Goal: Information Seeking & Learning: Learn about a topic

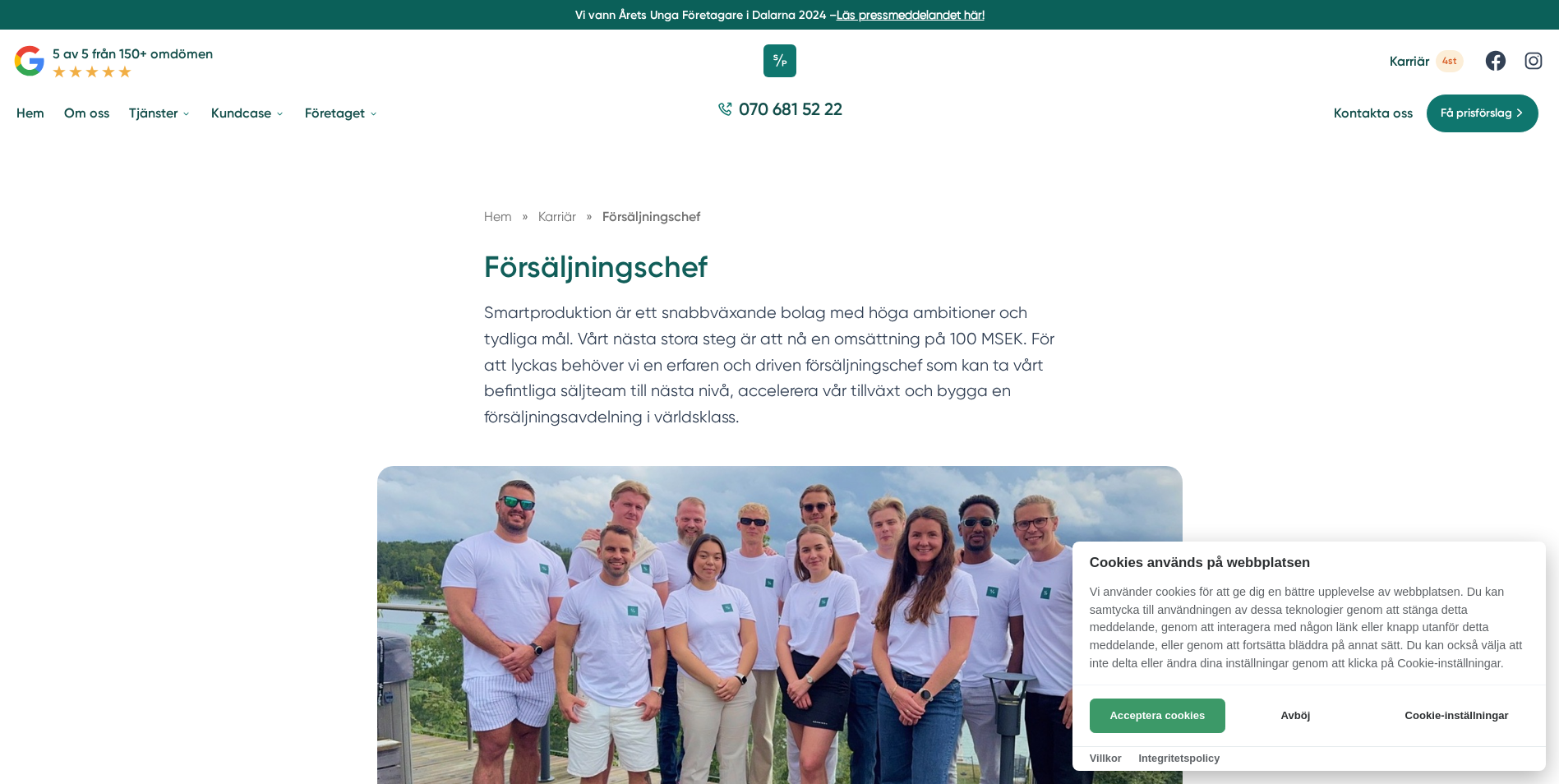
click at [1131, 723] on button "Acceptera cookies" at bounding box center [1157, 714] width 135 height 34
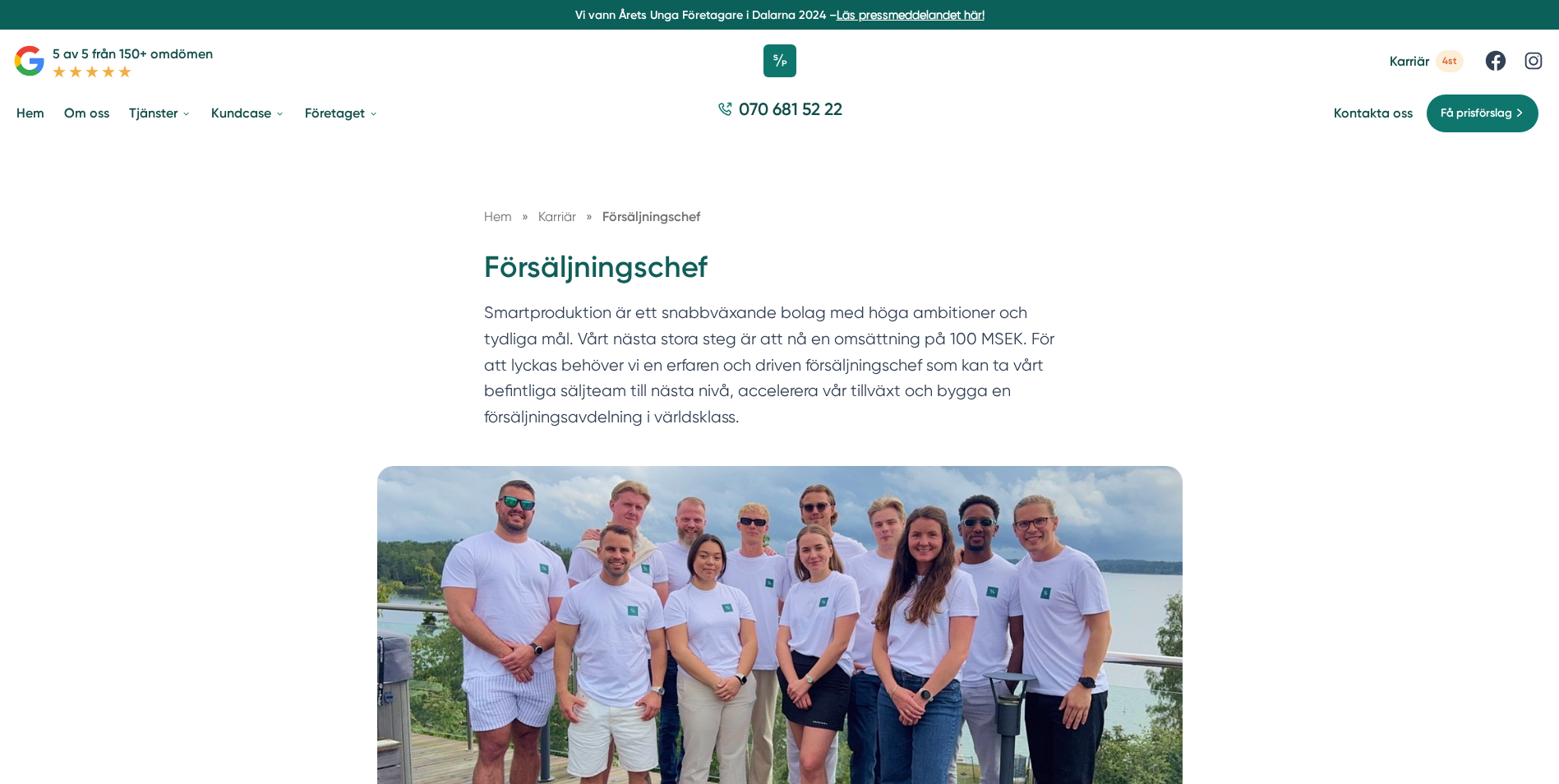
click at [87, 115] on link "Om oss" at bounding box center [86, 113] width 52 height 42
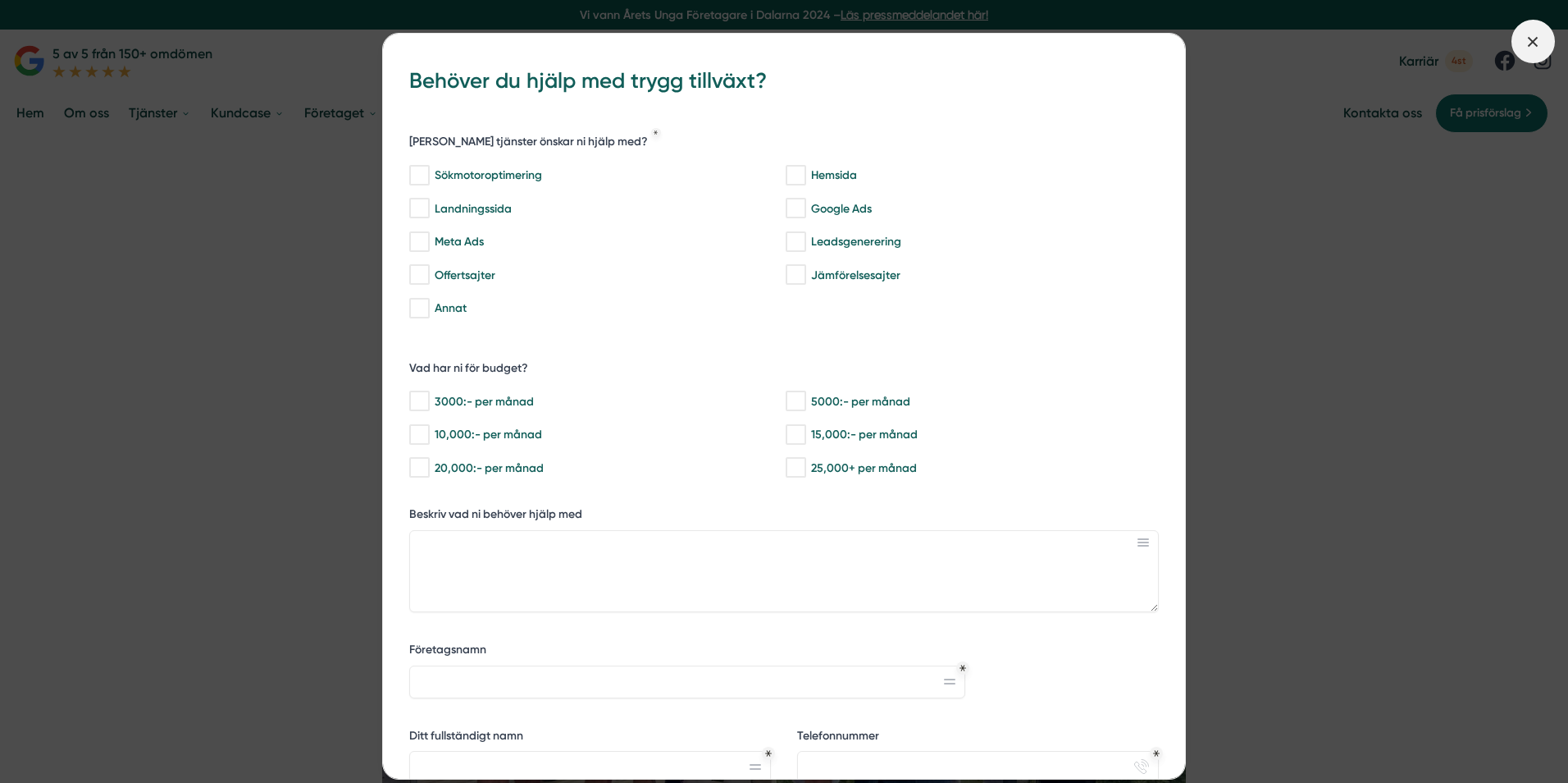
click at [1544, 34] on span at bounding box center [1533, 41] width 43 height 43
